Goal: Check status: Check status

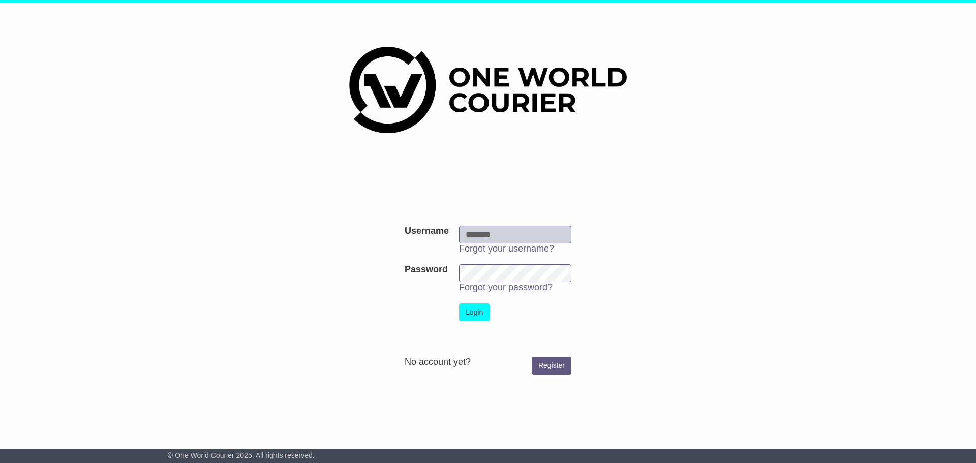
click at [509, 233] on input "Username" at bounding box center [515, 235] width 112 height 18
type input "**********"
click at [476, 312] on button "Login" at bounding box center [474, 312] width 31 height 18
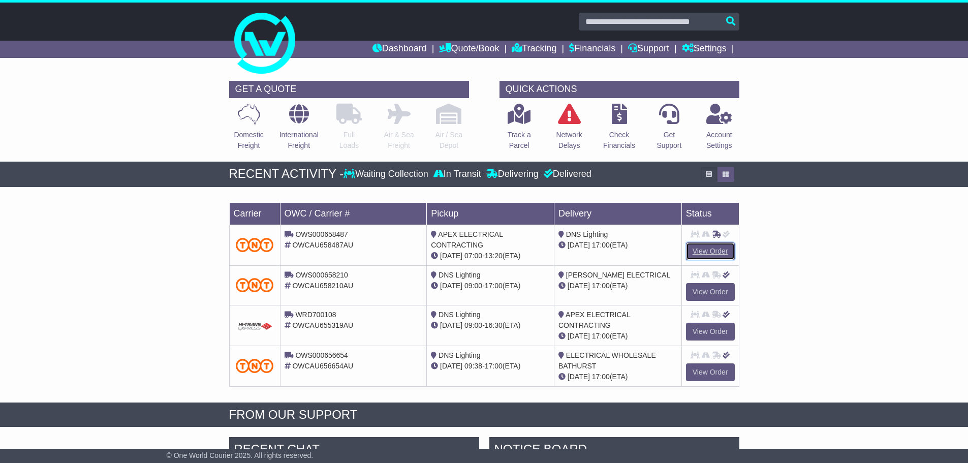
click at [709, 251] on link "View Order" at bounding box center [710, 251] width 49 height 18
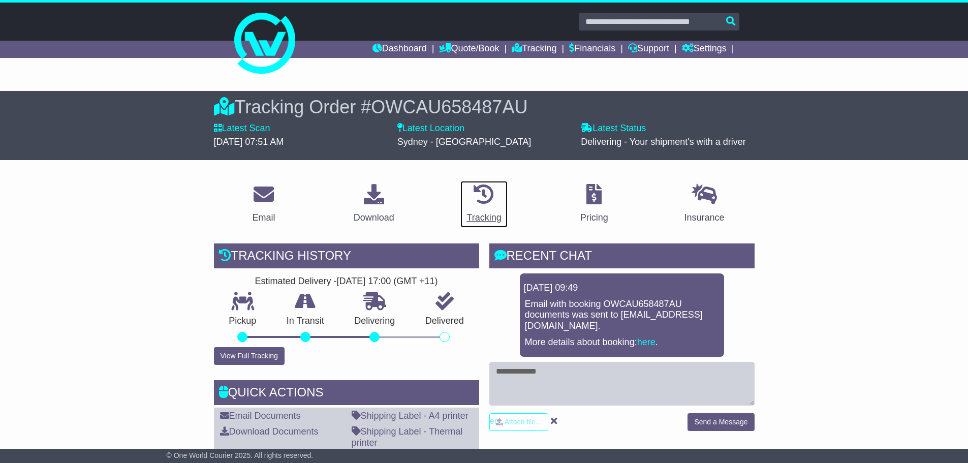
click at [482, 216] on div "Tracking" at bounding box center [484, 218] width 35 height 14
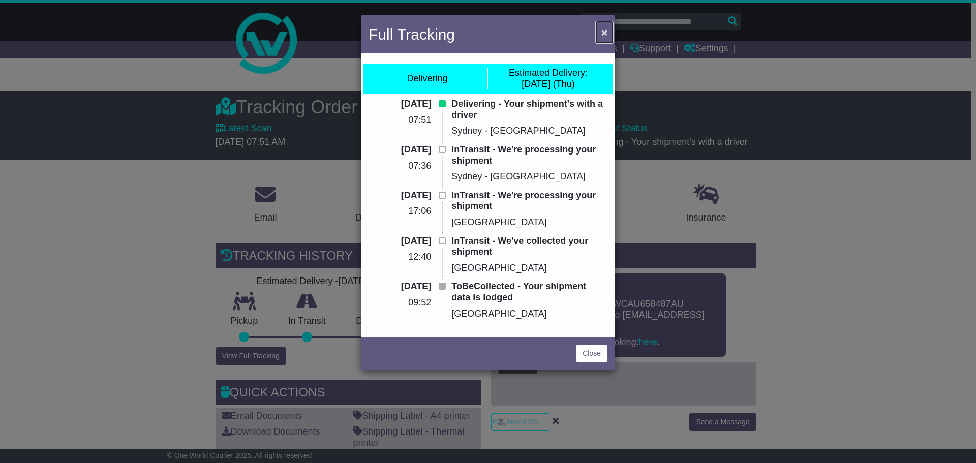
click at [603, 27] on span "×" at bounding box center [604, 32] width 6 height 12
